Goal: Task Accomplishment & Management: Manage account settings

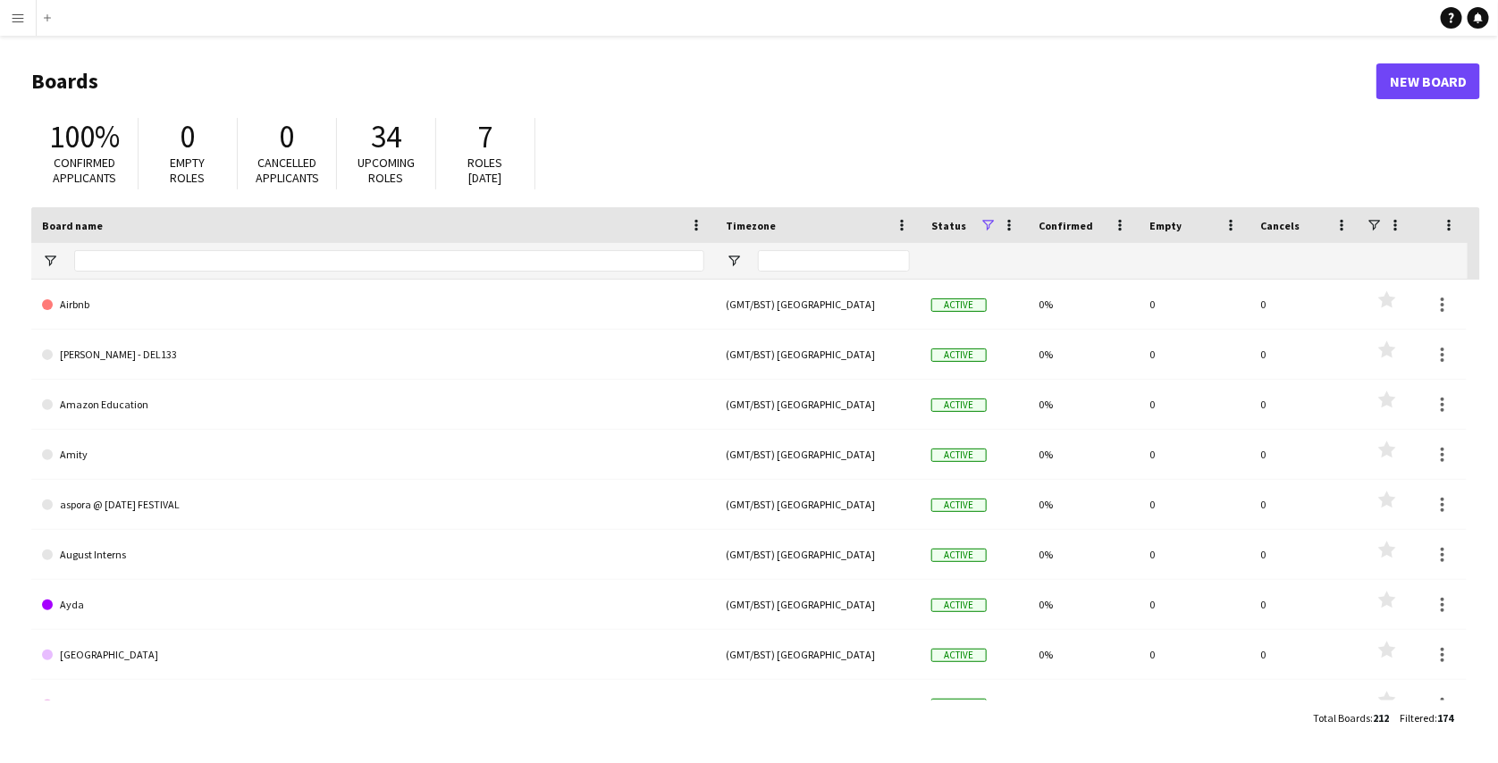
click at [17, 20] on app-icon "Menu" at bounding box center [18, 18] width 14 height 14
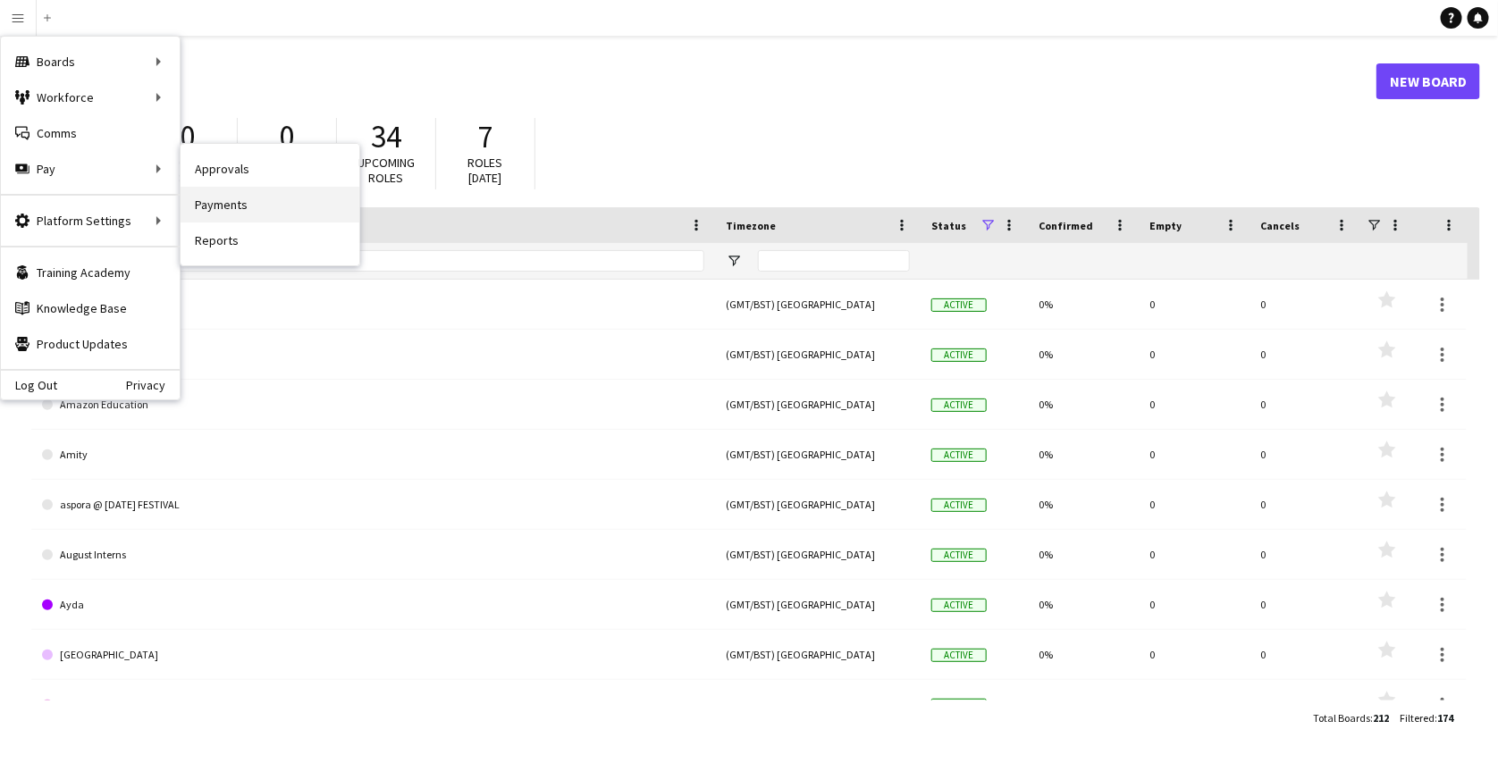
click at [208, 197] on link "Payments" at bounding box center [270, 205] width 179 height 36
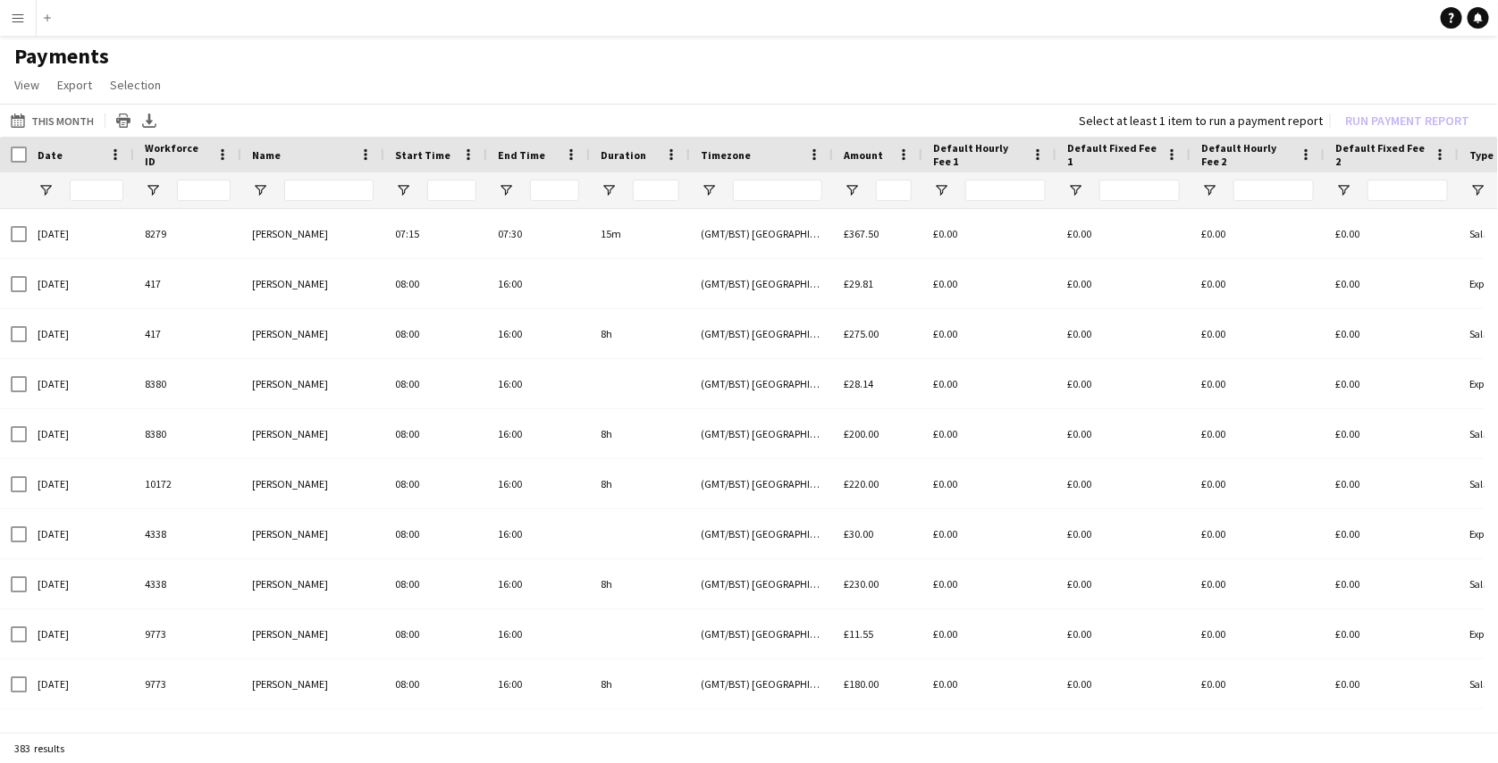
click at [16, 23] on app-icon "Menu" at bounding box center [18, 18] width 14 height 14
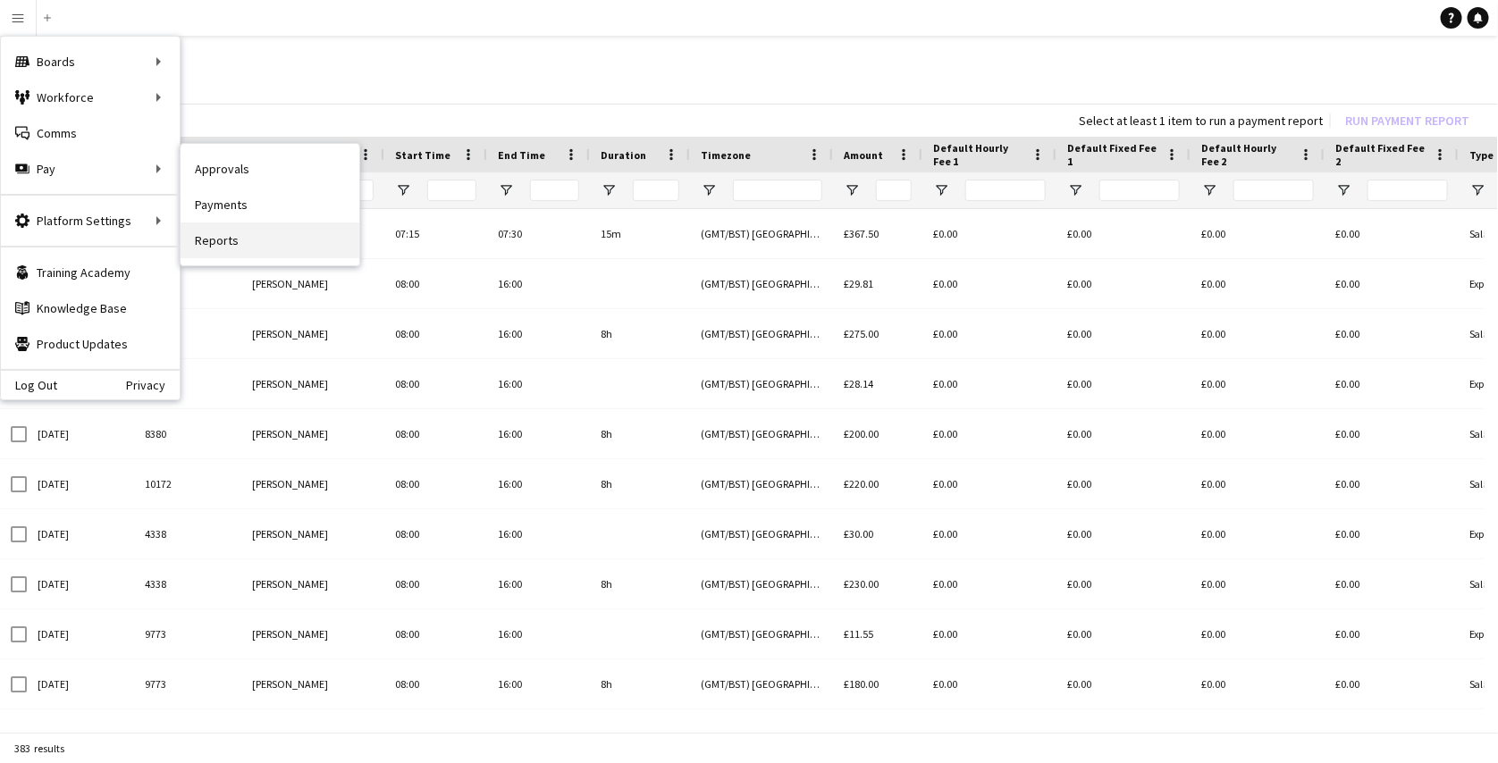
click at [213, 232] on link "Reports" at bounding box center [270, 241] width 179 height 36
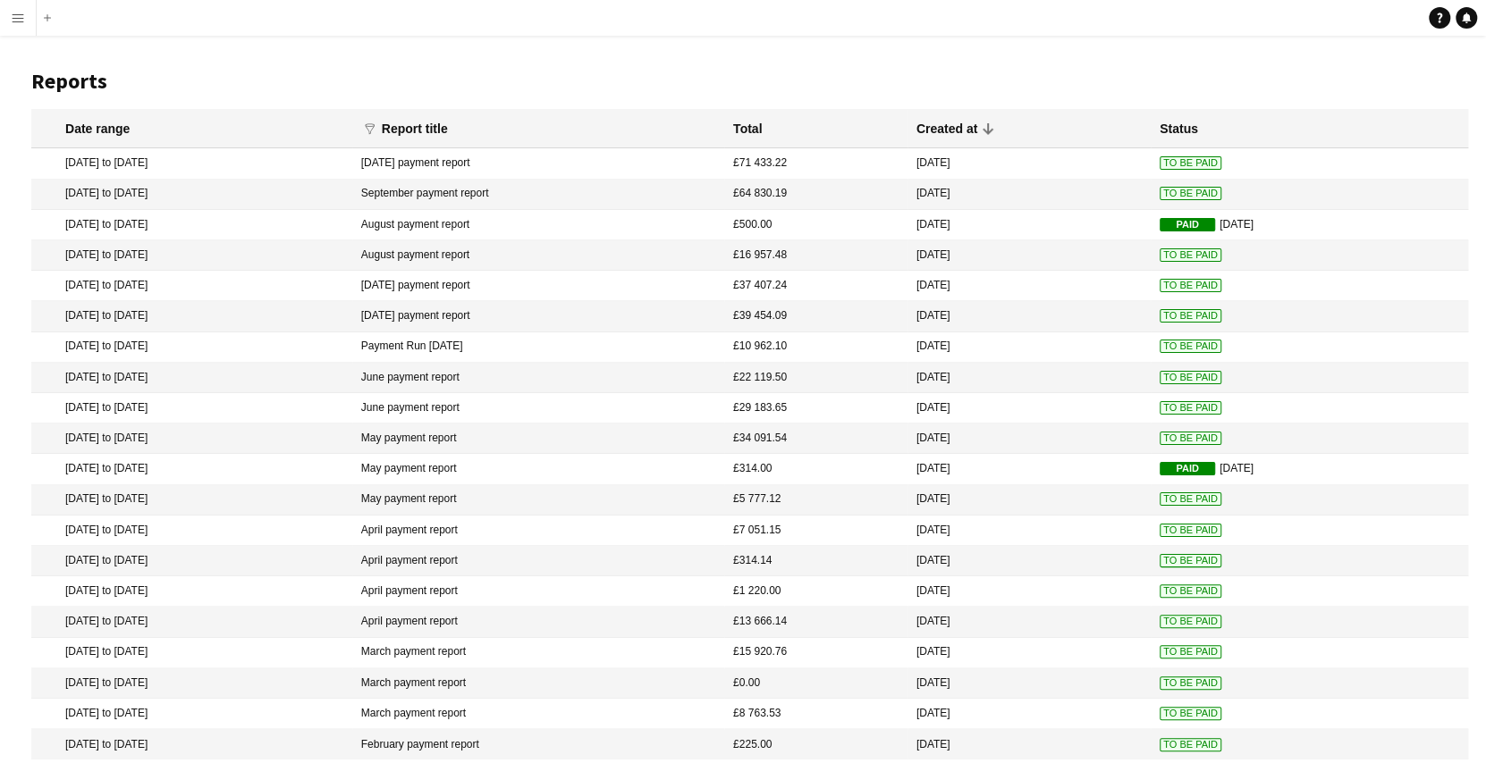
click at [807, 156] on mat-cell "£71 433.22" at bounding box center [815, 163] width 183 height 30
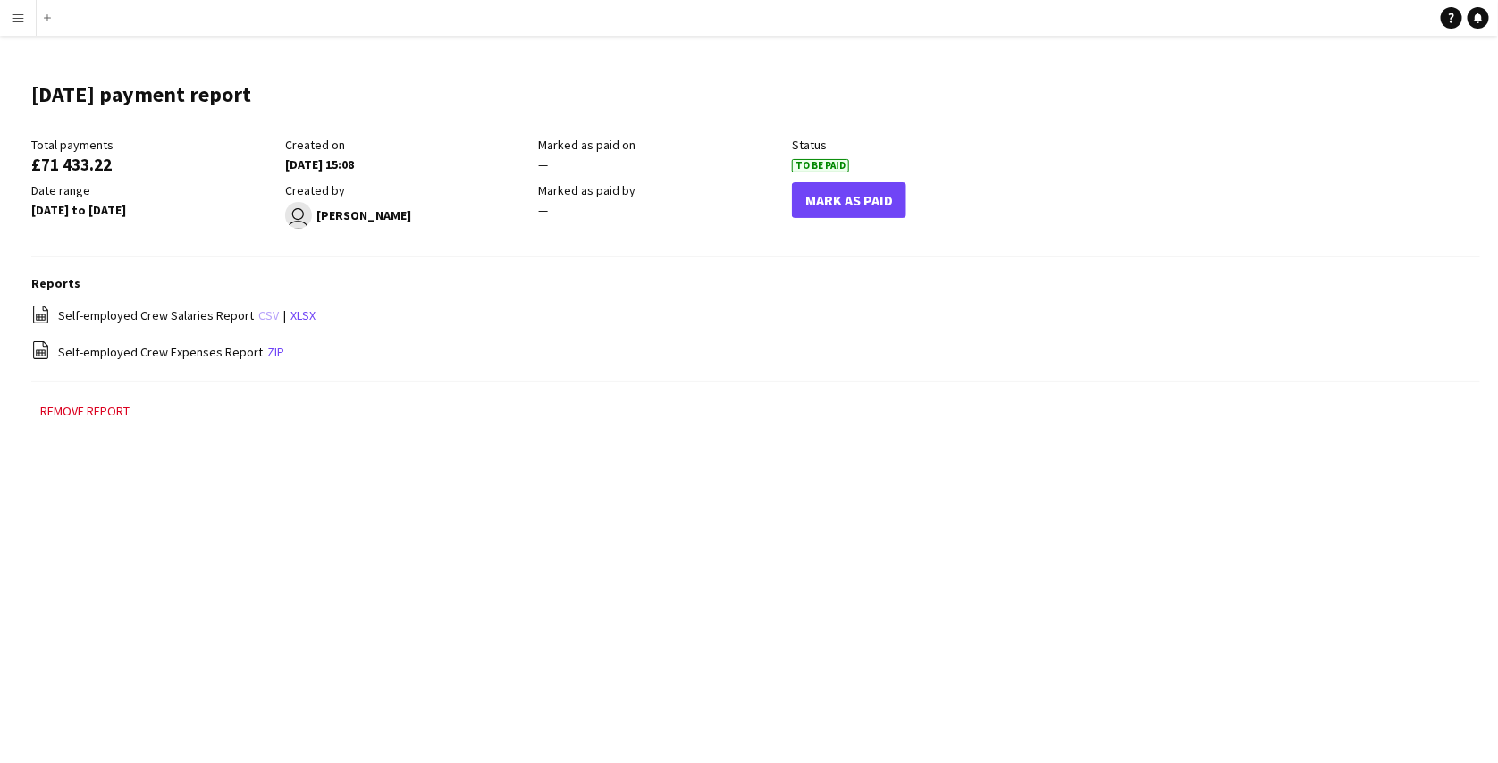
click at [258, 314] on link "csv" at bounding box center [268, 315] width 21 height 16
click at [17, 14] on app-icon "Menu" at bounding box center [18, 18] width 14 height 14
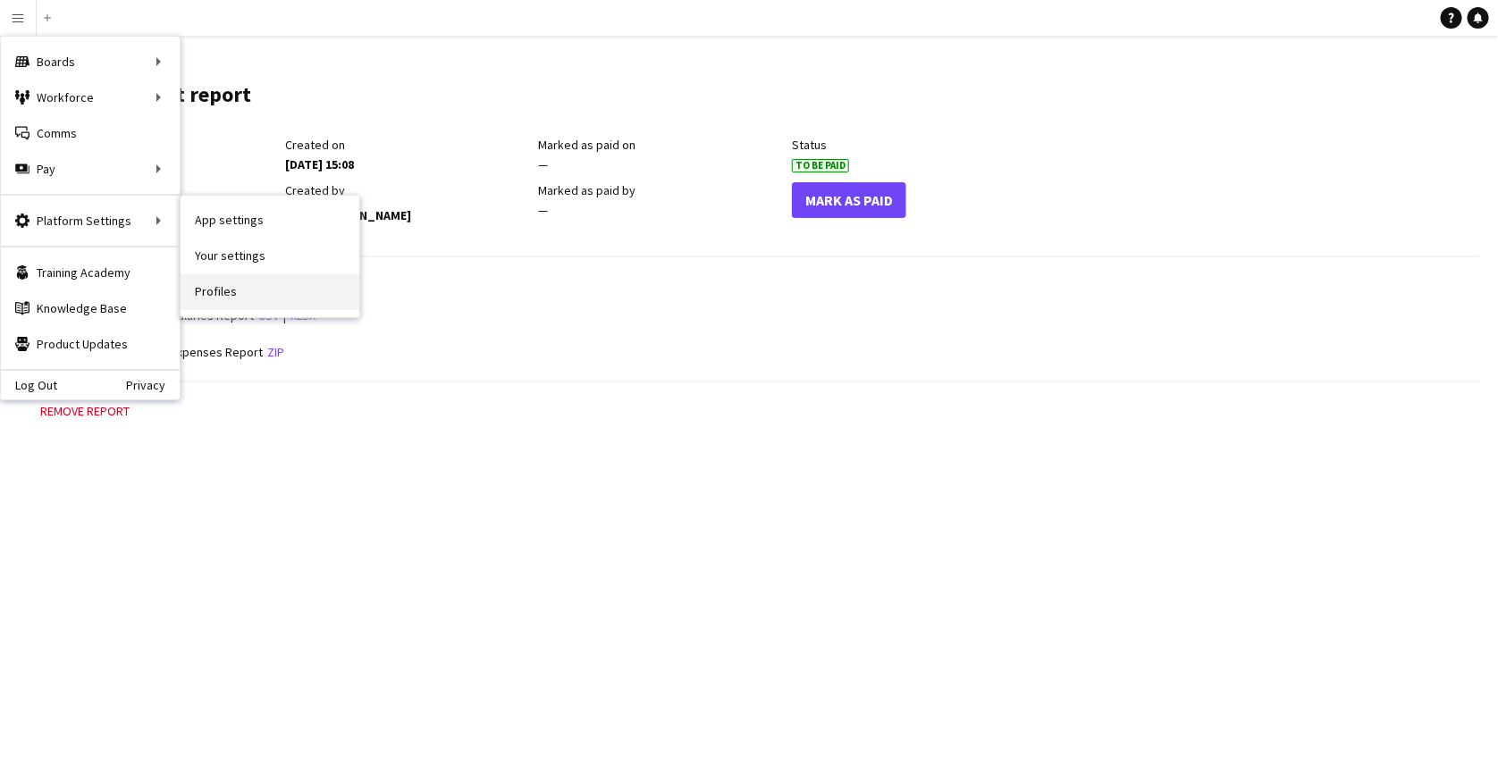
click at [219, 281] on link "Profiles" at bounding box center [270, 292] width 179 height 36
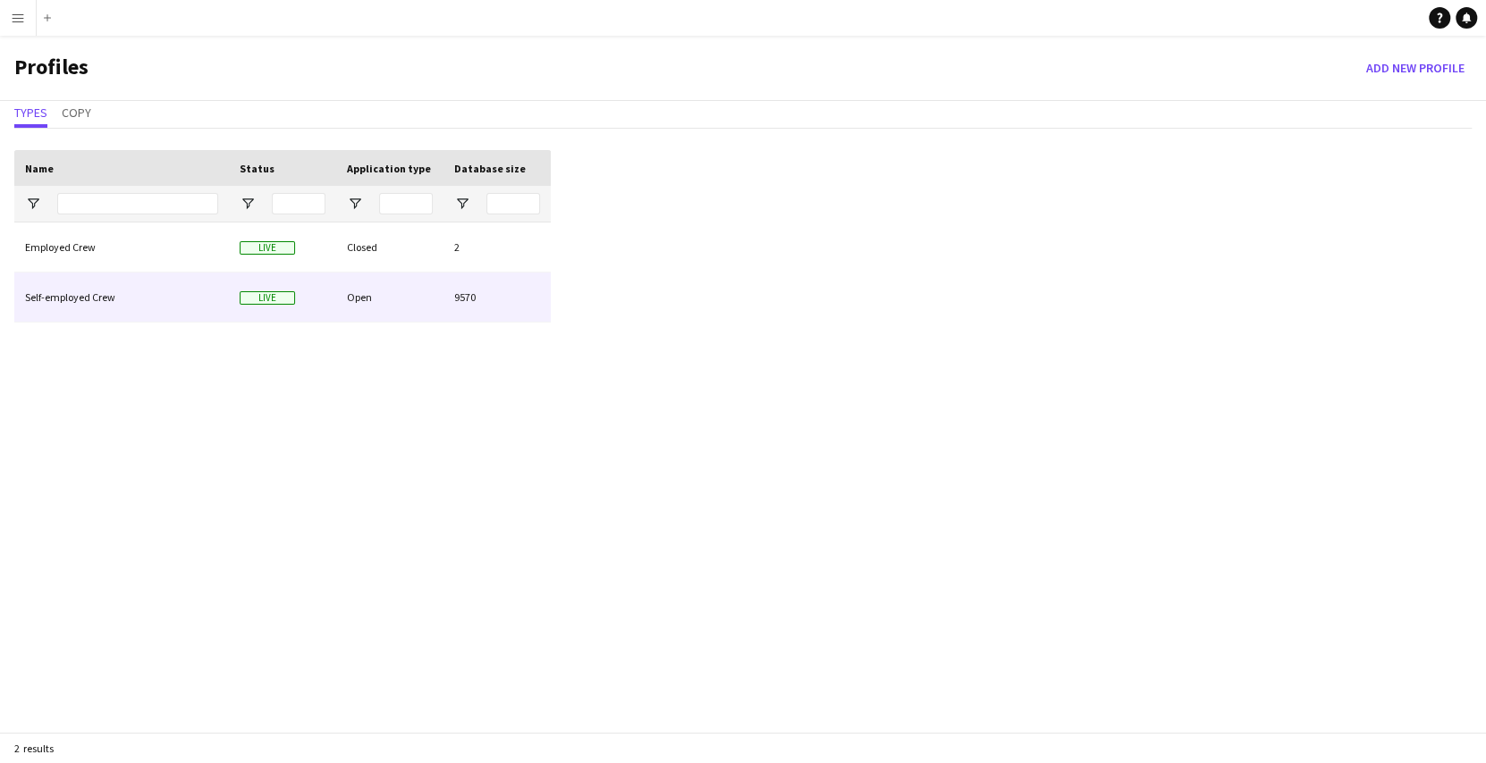
click at [107, 292] on div "Self-employed Crew" at bounding box center [121, 297] width 215 height 49
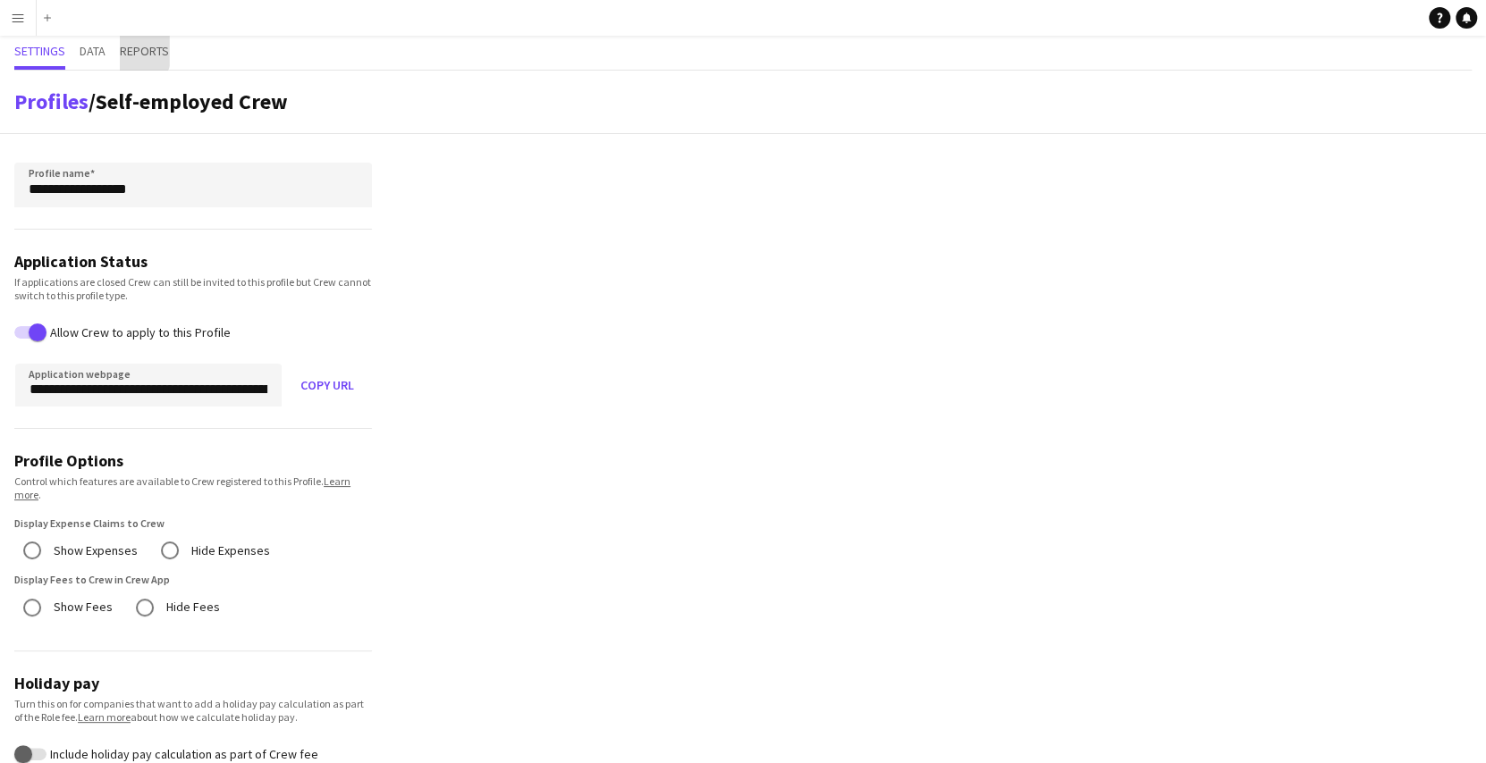
click at [131, 51] on span "Reports" at bounding box center [144, 51] width 49 height 13
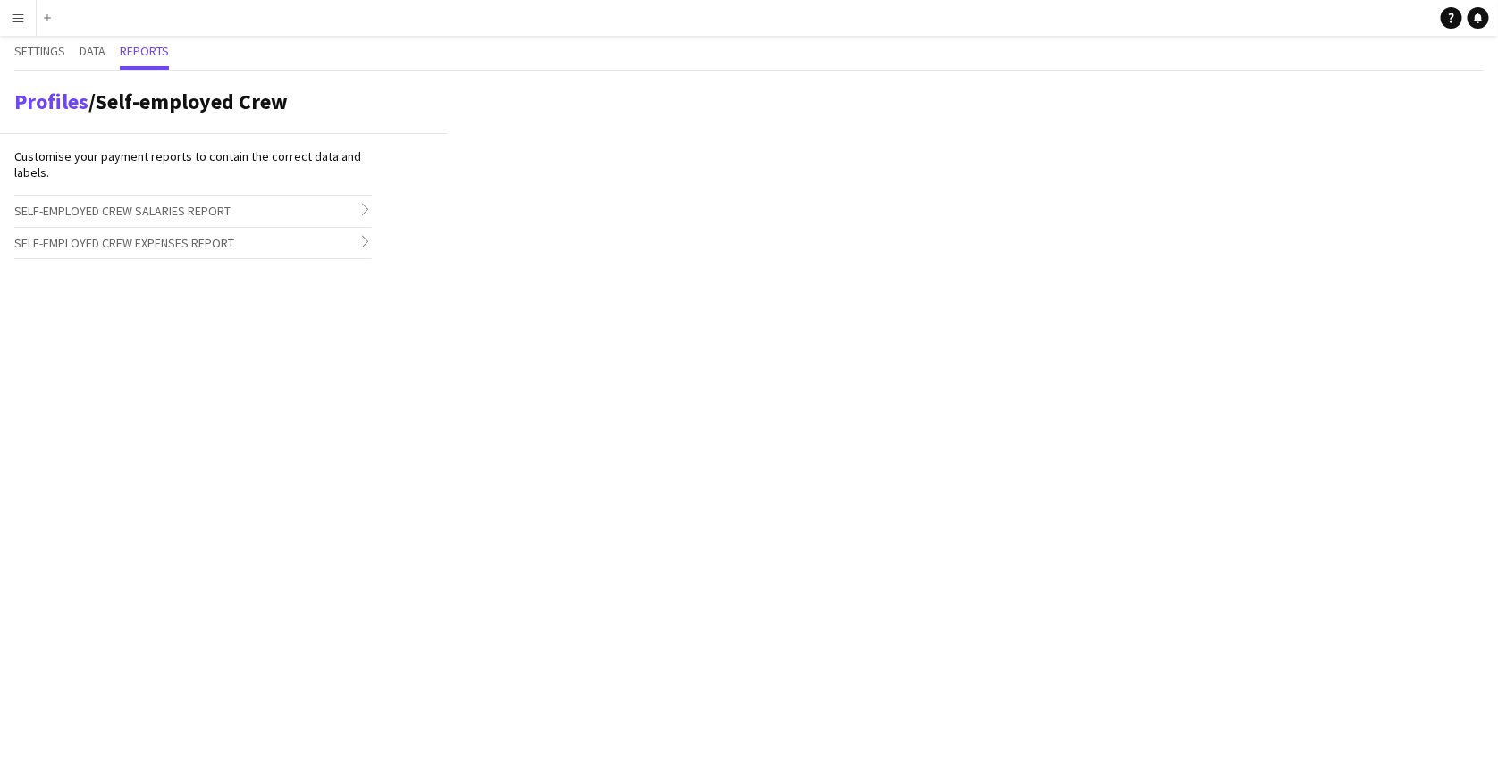
click at [349, 208] on h3 "Self-employed Crew Salaries Report chevron-right" at bounding box center [193, 211] width 358 height 30
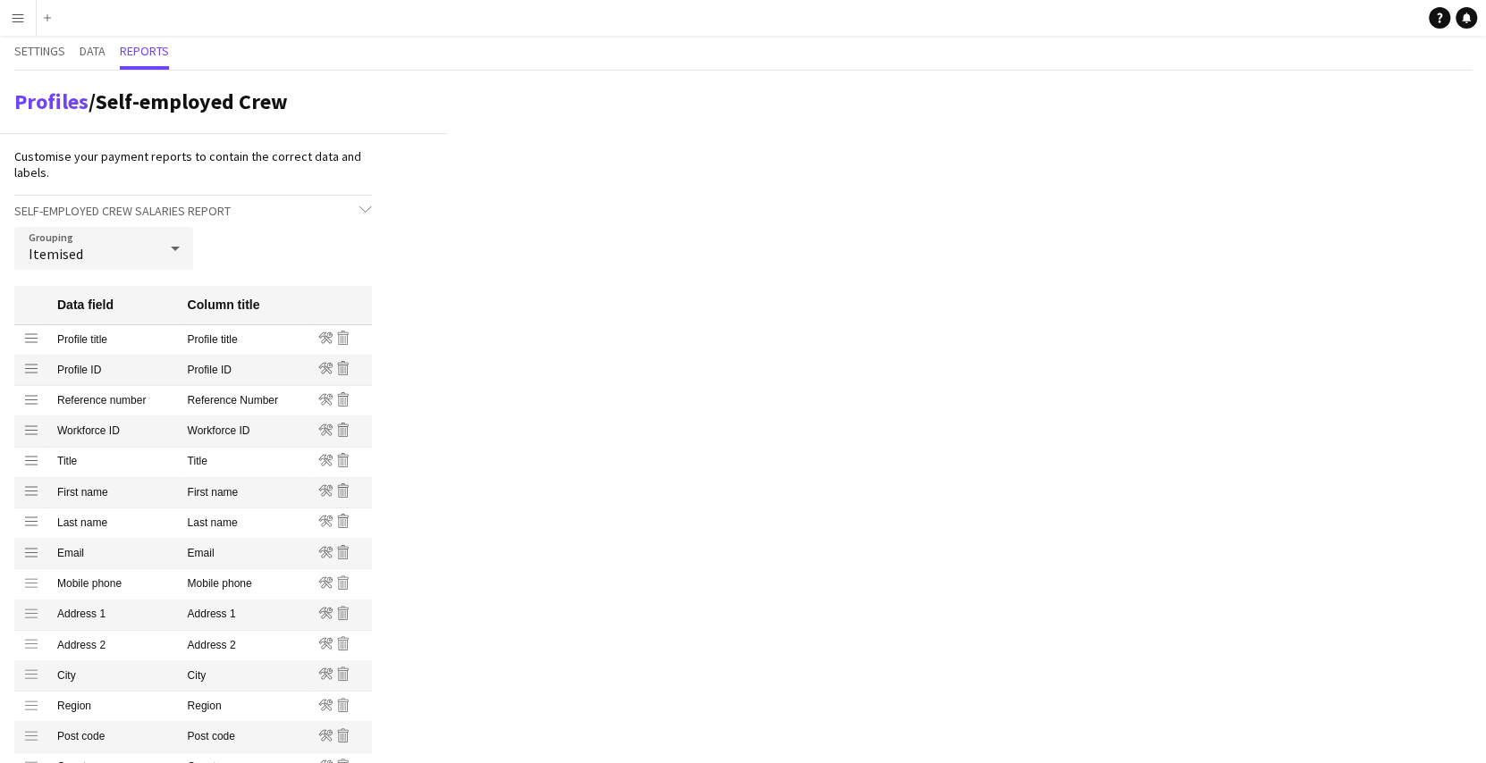
click at [173, 264] on icon at bounding box center [174, 249] width 21 height 36
click at [250, 231] on div at bounding box center [743, 381] width 1486 height 763
click at [11, 19] on app-icon "Menu" at bounding box center [18, 18] width 14 height 14
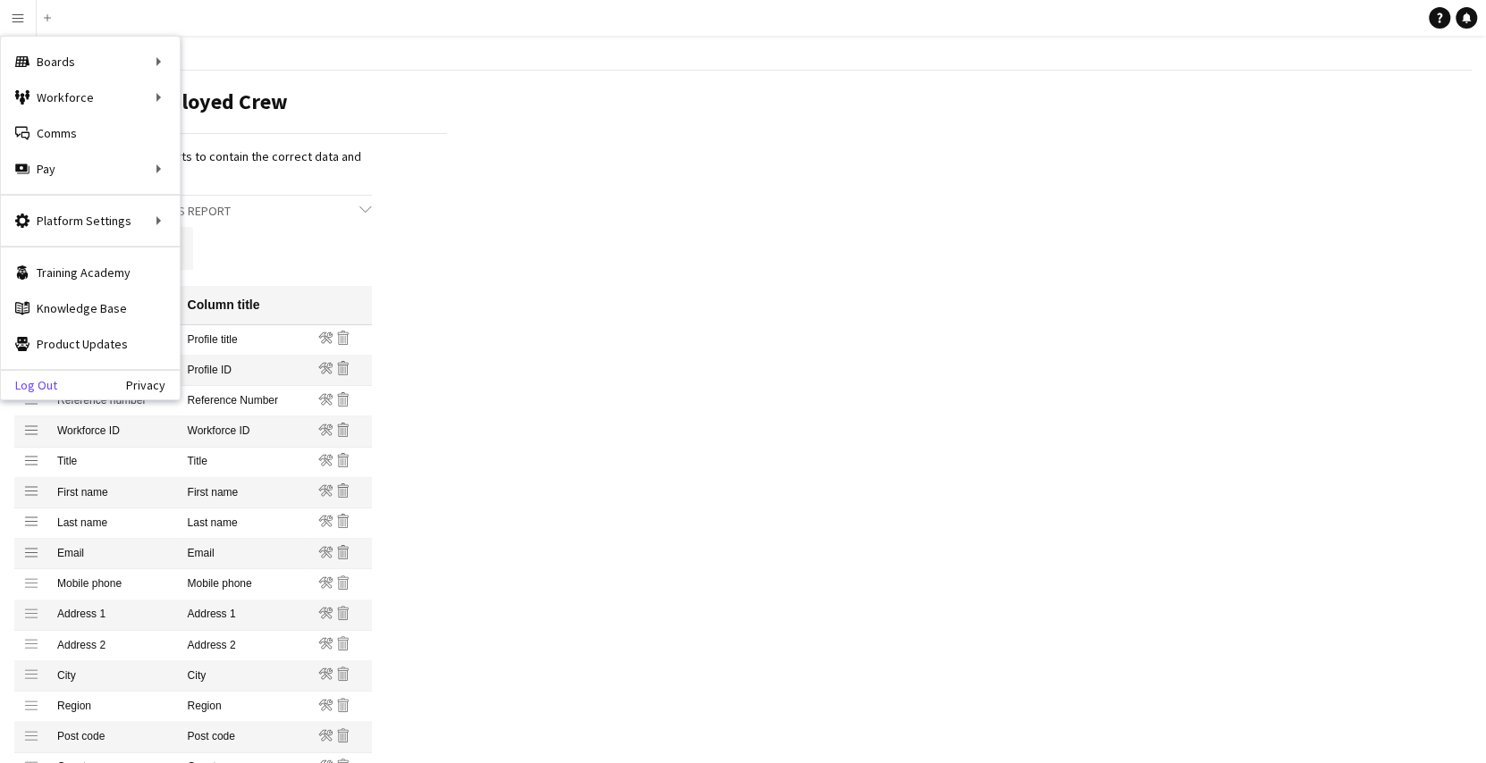
click at [37, 382] on link "Log Out" at bounding box center [29, 385] width 56 height 14
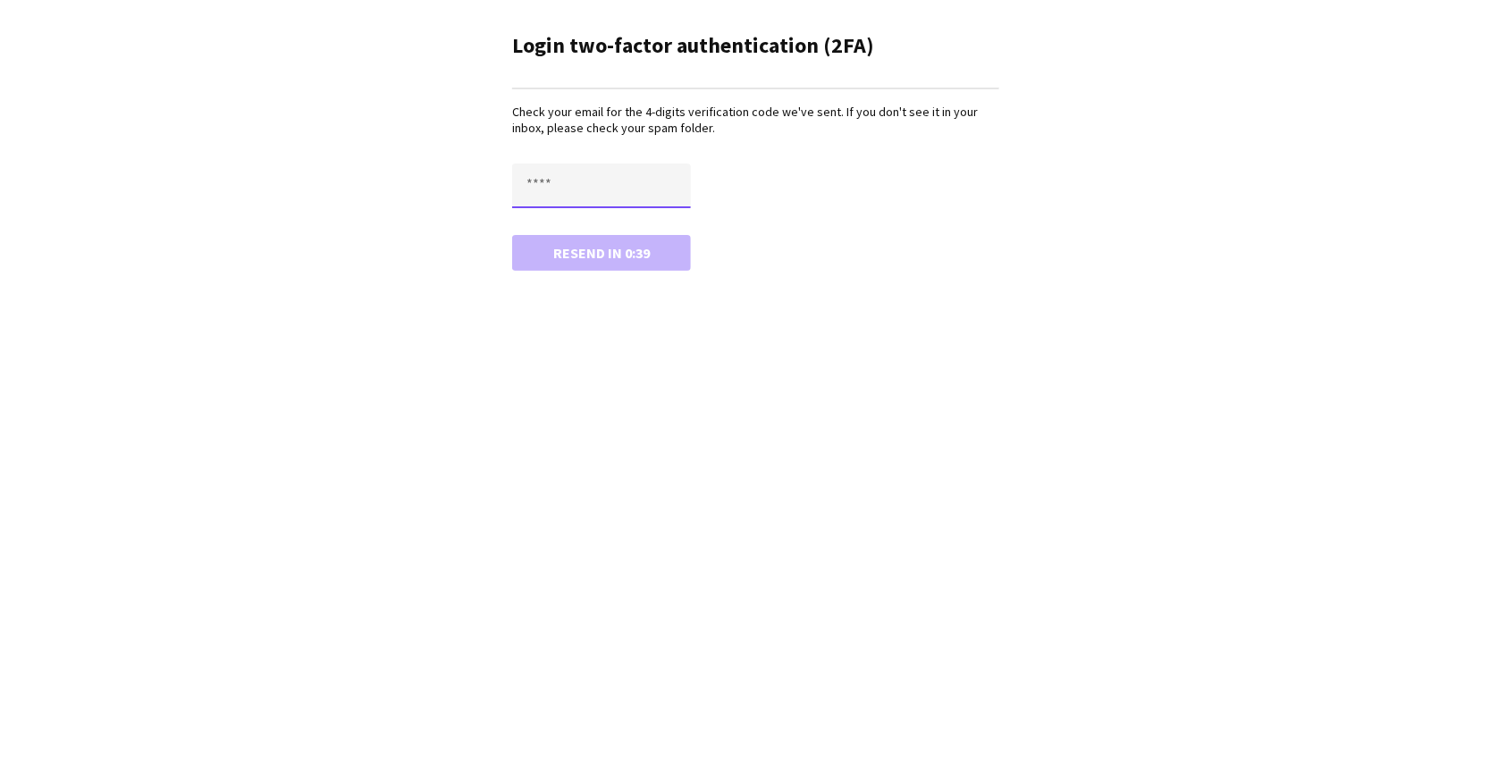
click at [566, 184] on input "text" at bounding box center [601, 186] width 179 height 45
type input "****"
click at [512, 235] on button "Confirm" at bounding box center [601, 253] width 179 height 36
click at [605, 244] on button "Resend" at bounding box center [601, 253] width 179 height 36
click at [602, 172] on input "text" at bounding box center [601, 186] width 179 height 45
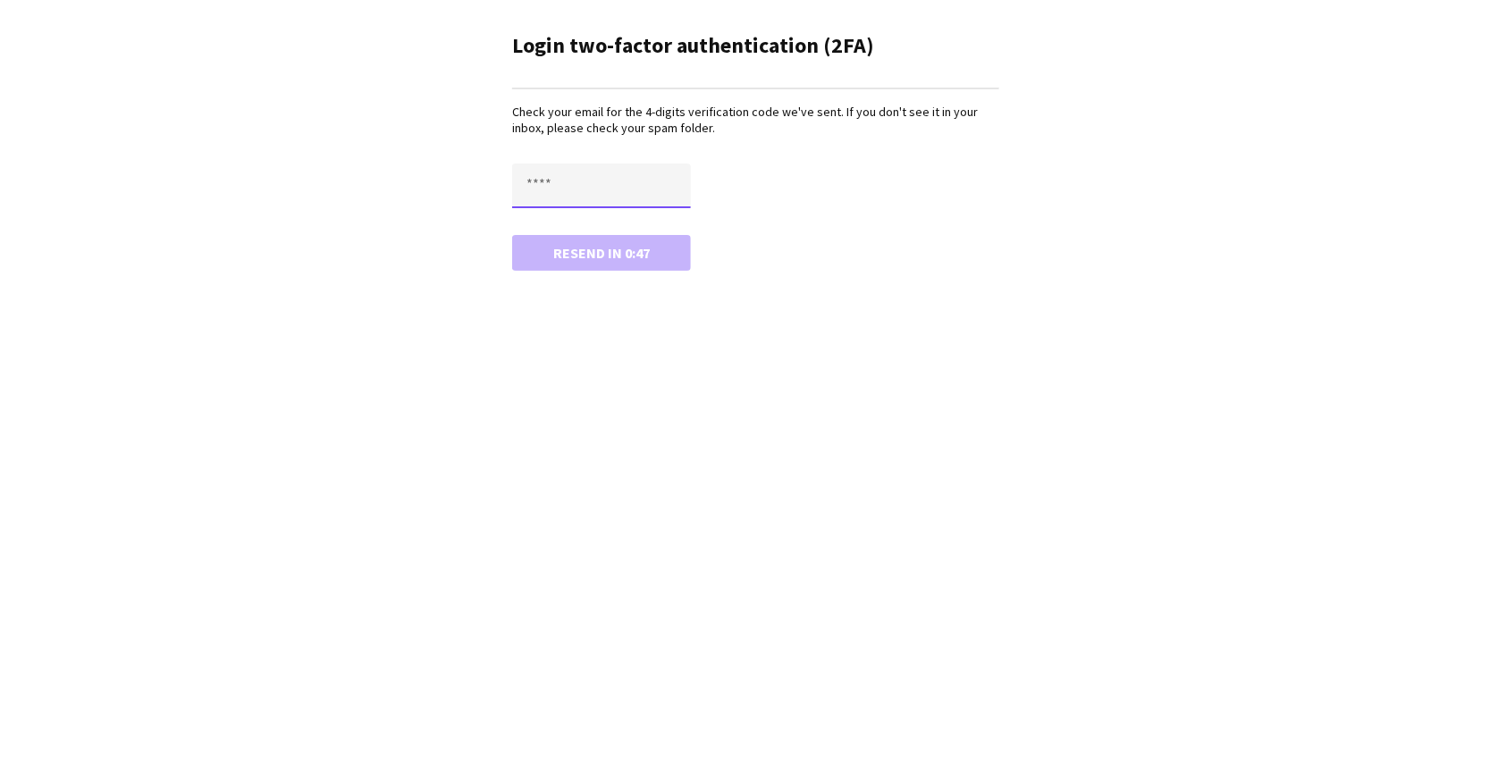
paste input "****"
type input "****"
click at [512, 235] on button "Confirm" at bounding box center [601, 253] width 179 height 36
